Goal: Task Accomplishment & Management: Use online tool/utility

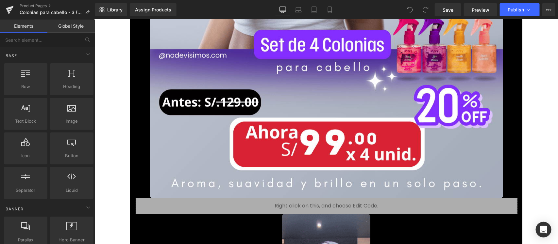
scroll to position [449, 0]
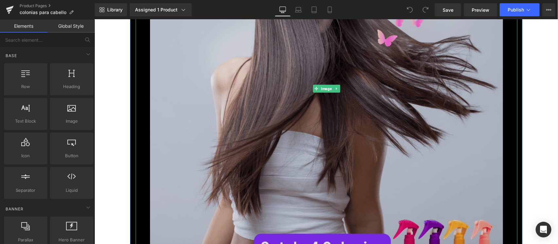
scroll to position [408, 0]
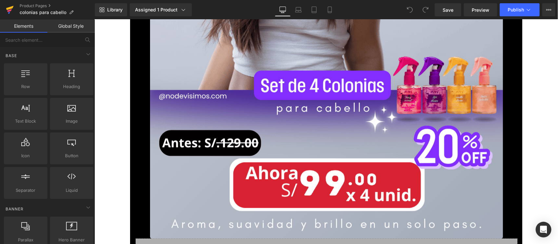
click at [5, 8] on link at bounding box center [10, 10] width 20 height 20
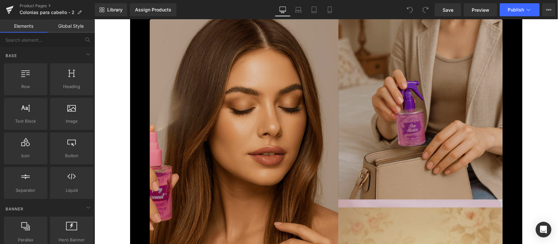
scroll to position [2735, 0]
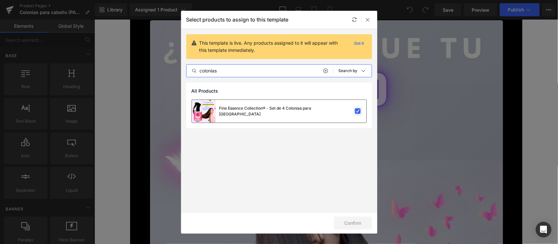
type input "colonias"
click at [359, 113] on label at bounding box center [358, 111] width 6 height 6
click at [358, 111] on input "checkbox" at bounding box center [358, 111] width 0 height 0
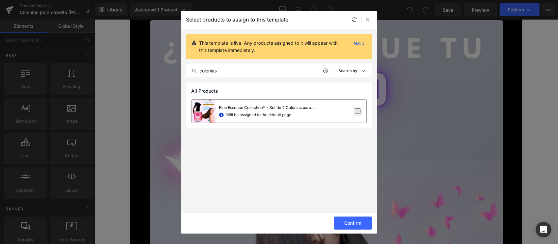
click at [360, 110] on label at bounding box center [358, 111] width 6 height 6
click at [358, 111] on input "checkbox" at bounding box center [358, 111] width 0 height 0
drag, startPoint x: 267, startPoint y: 61, endPoint x: 259, endPoint y: 66, distance: 9.7
click at [262, 66] on div "This template is live. Any products assigned to it will appear with this templa…" at bounding box center [279, 56] width 196 height 54
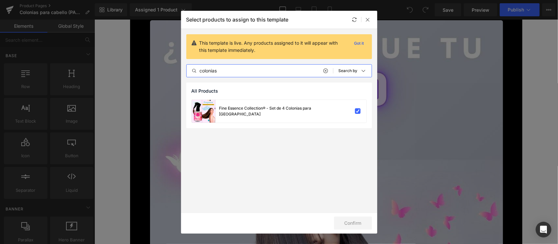
click at [256, 68] on input "colonias" at bounding box center [259, 71] width 146 height 8
click at [371, 19] on div at bounding box center [368, 20] width 8 height 8
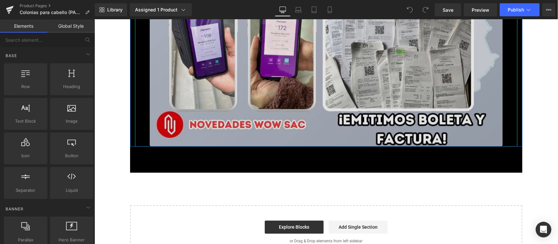
scroll to position [8415, 0]
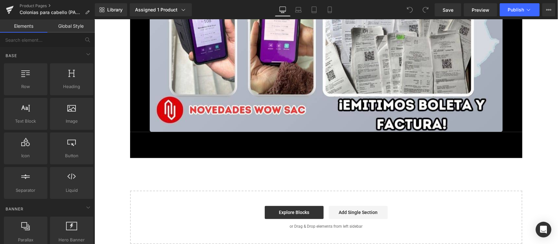
click at [292, 133] on div "Add To Cart (P) Cart Button Product" at bounding box center [326, 145] width 382 height 26
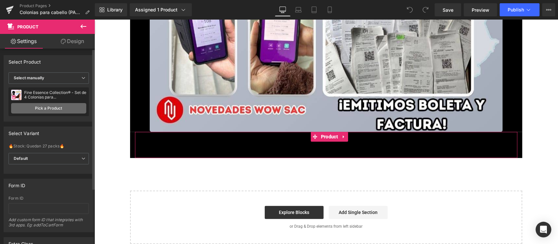
click at [57, 106] on link "Pick a Product" at bounding box center [48, 108] width 75 height 10
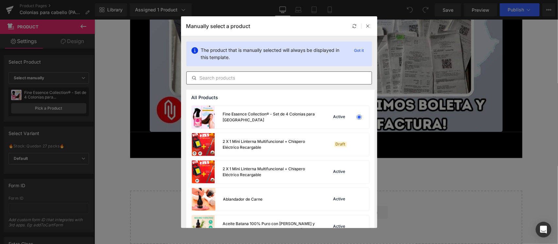
click at [273, 78] on input "text" at bounding box center [278, 78] width 185 height 8
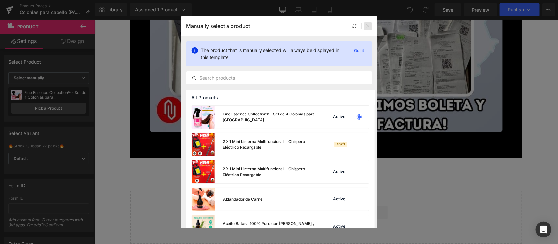
drag, startPoint x: 366, startPoint y: 26, endPoint x: 321, endPoint y: 3, distance: 51.0
click at [366, 26] on icon at bounding box center [367, 26] width 5 height 5
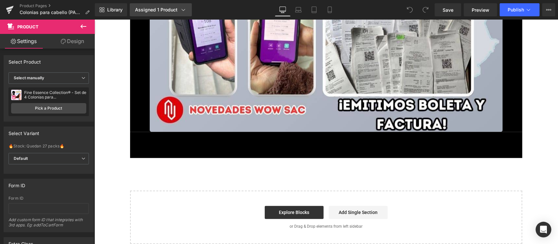
click at [166, 8] on div "Assigned 1 Product" at bounding box center [161, 10] width 52 height 7
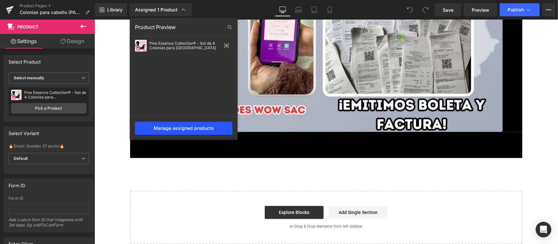
click at [169, 128] on div "Manage assigned products" at bounding box center [183, 128] width 97 height 13
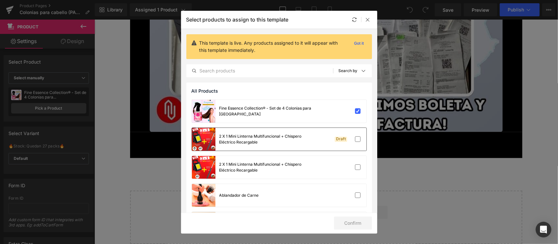
click at [301, 136] on div "2 X 1 Mini Linterna Multifuncional + Chispero Eléctrico Recargable" at bounding box center [268, 140] width 98 height 12
click at [355, 113] on label at bounding box center [358, 111] width 6 height 6
click at [358, 111] on input "checkbox" at bounding box center [358, 111] width 0 height 0
click at [358, 221] on button "Confirm" at bounding box center [353, 223] width 38 height 13
click at [366, 18] on icon at bounding box center [367, 19] width 5 height 5
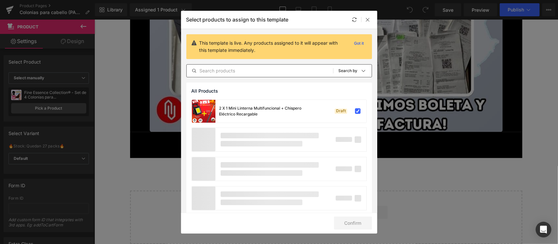
click at [269, 72] on input "text" at bounding box center [259, 71] width 146 height 8
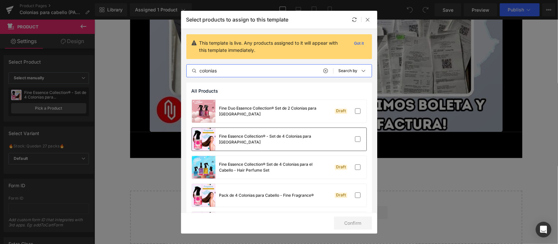
type input "colonias"
click at [329, 136] on div "Fine Essence Collection® - Set de 4 Colonias para [GEOGRAPHIC_DATA]" at bounding box center [279, 139] width 174 height 23
click at [348, 226] on button "Confirm" at bounding box center [353, 223] width 38 height 13
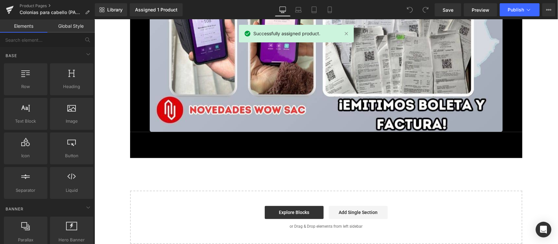
click at [347, 226] on div "Start building your page Explore Blocks Add Single Section or Drag & Drop eleme…" at bounding box center [325, 217] width 391 height 52
click at [277, 141] on div "Add To Cart (P) Cart Button" at bounding box center [326, 149] width 376 height 16
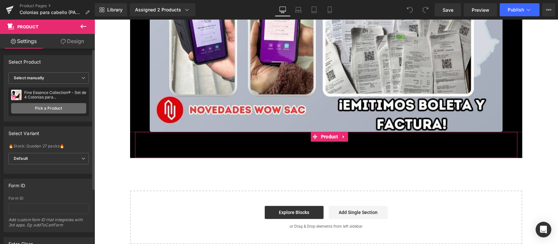
click at [55, 109] on link "Pick a Product" at bounding box center [48, 108] width 75 height 10
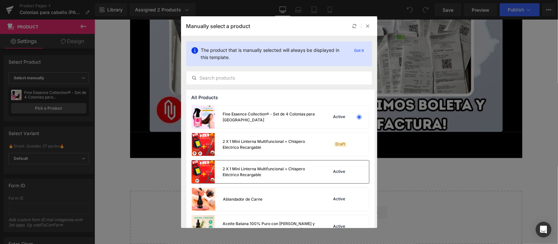
scroll to position [82, 0]
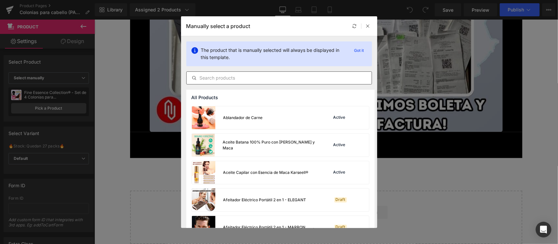
click at [257, 79] on input "text" at bounding box center [278, 78] width 185 height 8
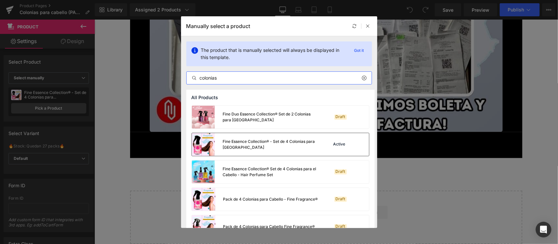
type input "colonias"
click at [317, 139] on div "Fine Essence Collection® - Set de 4 Colonias para Cabello Active" at bounding box center [280, 144] width 177 height 23
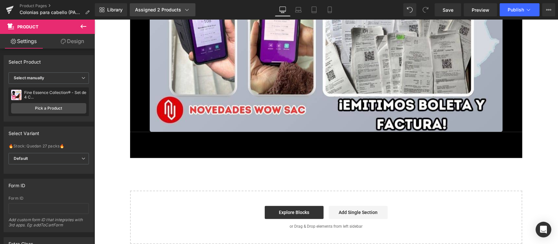
click at [172, 7] on div "Assigned 2 Products" at bounding box center [162, 10] width 55 height 7
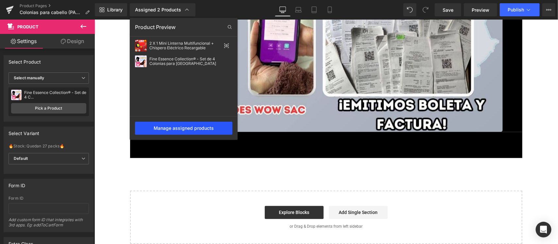
click at [198, 128] on div "Manage assigned products" at bounding box center [183, 128] width 97 height 13
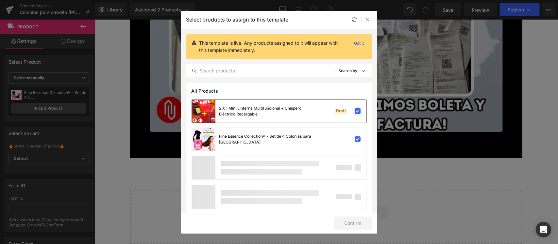
click at [358, 113] on label at bounding box center [358, 111] width 6 height 6
click at [358, 111] on input "checkbox" at bounding box center [358, 111] width 0 height 0
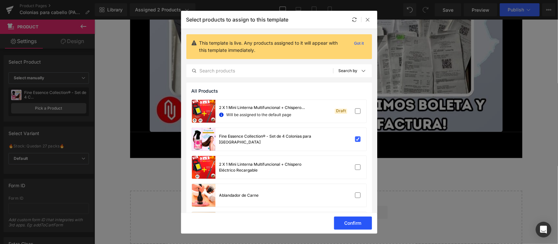
click at [348, 222] on button "Confirm" at bounding box center [353, 223] width 38 height 13
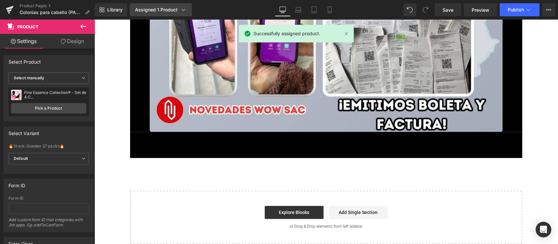
click at [164, 10] on div "Assigned 1 Product" at bounding box center [161, 10] width 52 height 7
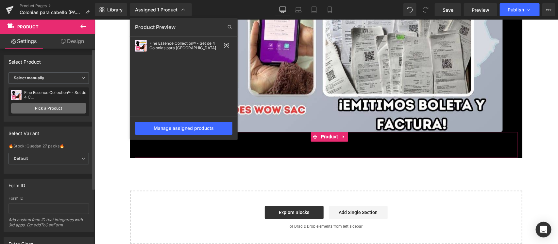
click at [58, 105] on link "Pick a Product" at bounding box center [48, 108] width 75 height 10
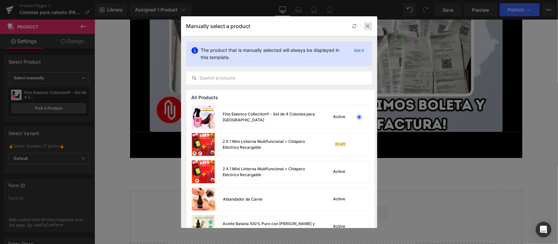
drag, startPoint x: 368, startPoint y: 28, endPoint x: 385, endPoint y: 2, distance: 31.2
click at [368, 28] on icon at bounding box center [367, 26] width 5 height 5
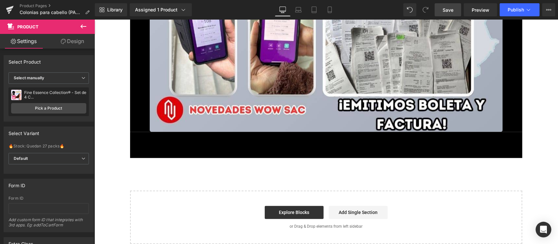
click at [449, 9] on span "Save" at bounding box center [447, 10] width 11 height 7
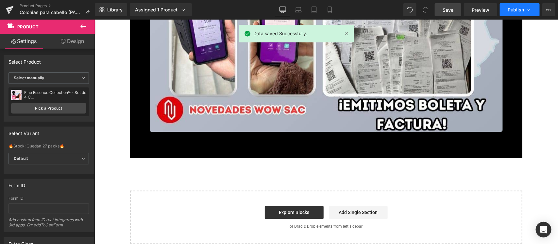
click at [511, 9] on span "Publish" at bounding box center [515, 9] width 16 height 5
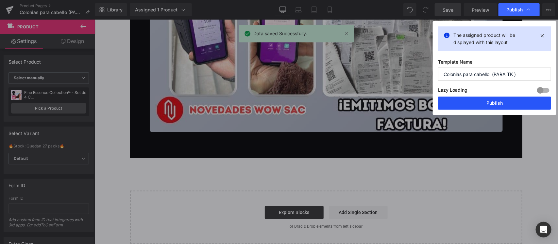
click at [489, 104] on button "Publish" at bounding box center [494, 103] width 113 height 13
